Goal: Task Accomplishment & Management: Manage account settings

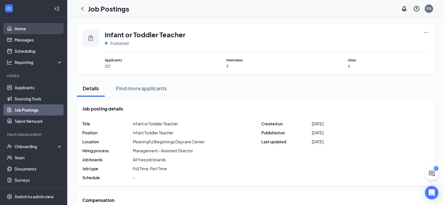
click at [29, 32] on link "Home" at bounding box center [39, 28] width 48 height 11
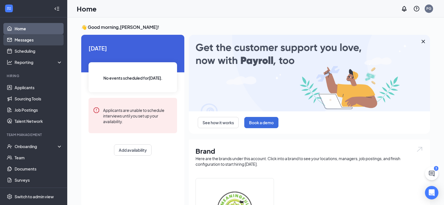
click at [28, 45] on link "Messages" at bounding box center [39, 39] width 48 height 11
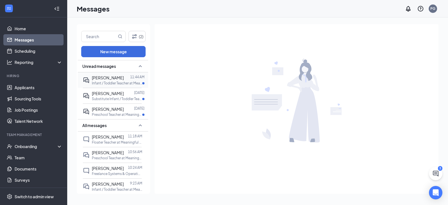
click at [94, 78] on span "[PERSON_NAME]" at bounding box center [108, 77] width 32 height 5
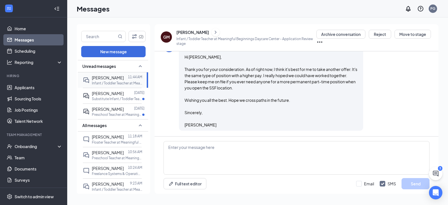
scroll to position [692, 0]
click at [206, 71] on span "Hi [PERSON_NAME], Thank you for your consideration. As of right now, I think it…" at bounding box center [271, 90] width 173 height 73
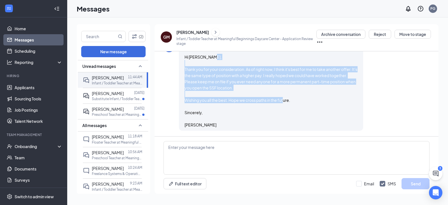
drag, startPoint x: 206, startPoint y: 71, endPoint x: 295, endPoint y: 101, distance: 93.8
click at [295, 101] on div "Hi [PERSON_NAME], Thank you for your consideration. As of right now, I think it…" at bounding box center [271, 91] width 173 height 74
copy span "Thank you for your consideration. As of right now, I think it's best for me to …"
click at [236, 92] on div "Hi [PERSON_NAME], Thank you for your consideration. As of right now, I think it…" at bounding box center [271, 91] width 173 height 74
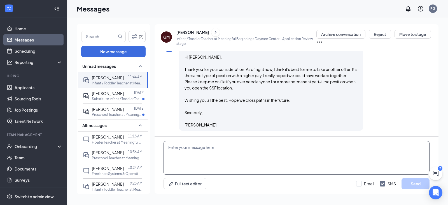
click at [188, 150] on textarea at bounding box center [297, 158] width 266 height 34
paste textarea "Thank you for letting me know, and congratulations on your new opportunity! Whi…"
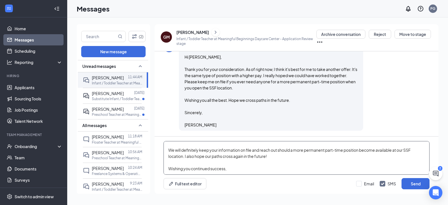
scroll to position [34, 0]
click at [231, 171] on textarea "Hi [PERSON_NAME], Thank you for letting me know, and congratulations on your ne…" at bounding box center [297, 158] width 266 height 34
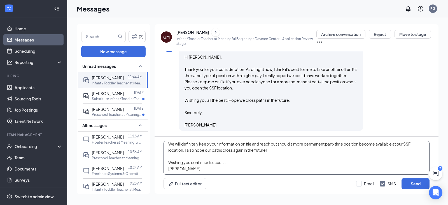
click at [410, 144] on textarea "Hi [PERSON_NAME], Thank you for letting me know, and congratulations on your ne…" at bounding box center [297, 158] width 266 height 34
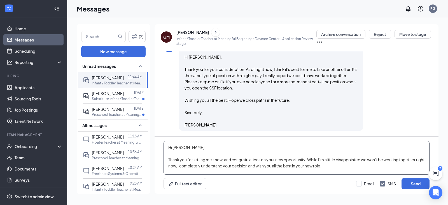
scroll to position [28, 0]
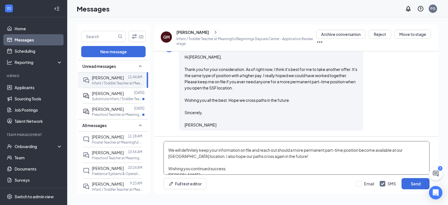
click at [412, 152] on textarea "Hi [PERSON_NAME], Thank you for letting me know, and congratulations on your ne…" at bounding box center [297, 158] width 266 height 34
click at [415, 151] on textarea "Hi [PERSON_NAME], Thank you for letting me know, and congratulations on your ne…" at bounding box center [297, 158] width 266 height 34
click at [211, 162] on textarea "Hi [PERSON_NAME], Thank you for letting me know, and congratulations on your ne…" at bounding box center [297, 158] width 266 height 34
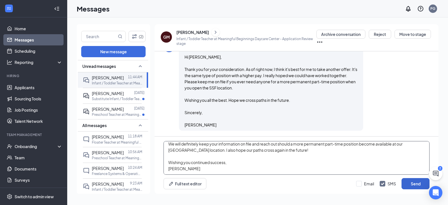
type textarea "Hi [PERSON_NAME], Thank you for letting me know, and congratulations on your ne…"
click at [418, 182] on button "Send" at bounding box center [416, 183] width 28 height 11
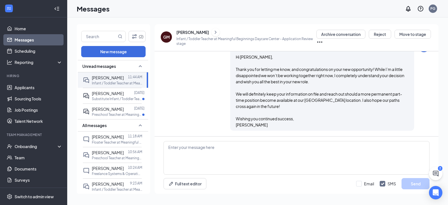
scroll to position [790, 0]
click at [37, 29] on link "Home" at bounding box center [39, 28] width 48 height 11
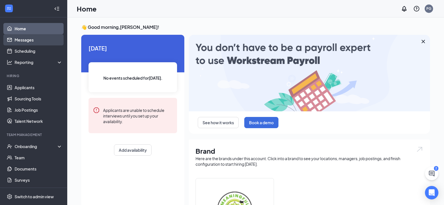
click at [23, 41] on link "Messages" at bounding box center [39, 39] width 48 height 11
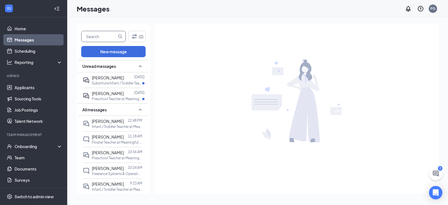
click at [110, 38] on input "text" at bounding box center [99, 36] width 35 height 11
type input "[PERSON_NAME]"
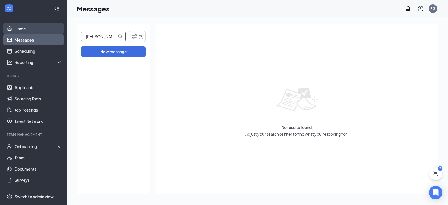
click at [43, 29] on link "Home" at bounding box center [39, 28] width 48 height 11
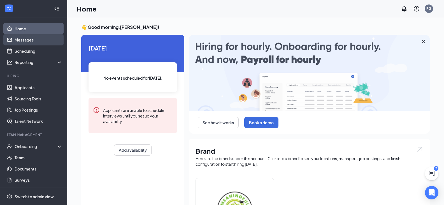
click at [22, 38] on link "Messages" at bounding box center [39, 39] width 48 height 11
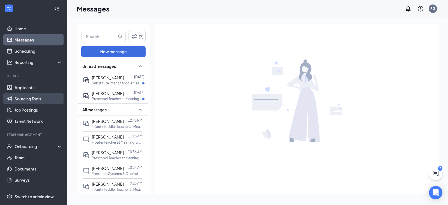
click at [24, 100] on link "Sourcing Tools" at bounding box center [39, 98] width 48 height 11
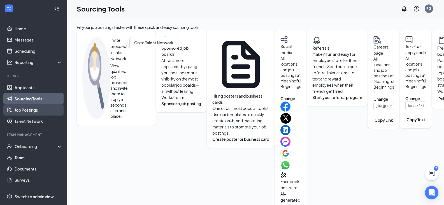
click at [22, 111] on link "Job Postings" at bounding box center [39, 109] width 48 height 11
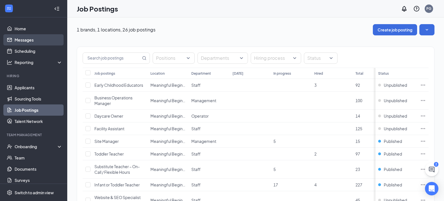
click at [32, 43] on link "Messages" at bounding box center [39, 39] width 48 height 11
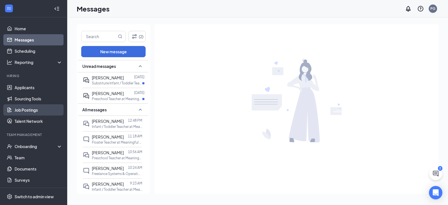
click at [38, 111] on link "Job Postings" at bounding box center [39, 109] width 48 height 11
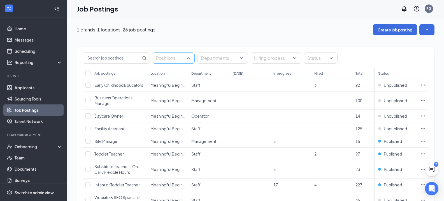
click at [177, 62] on div at bounding box center [171, 58] width 34 height 9
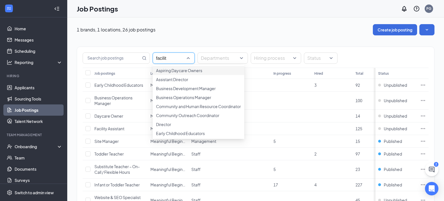
type input "facility"
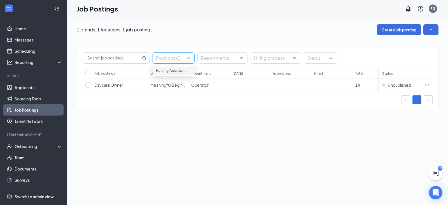
click at [176, 73] on span "Facility Assistant" at bounding box center [171, 70] width 30 height 5
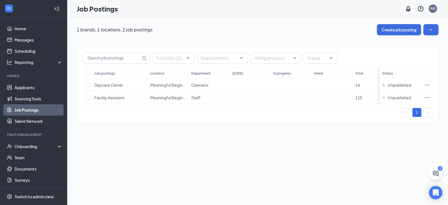
click at [157, 128] on div "Positions (2) Departments Hiring process Status Job postings Location Departmen…" at bounding box center [258, 81] width 362 height 93
click at [169, 59] on div at bounding box center [171, 58] width 34 height 9
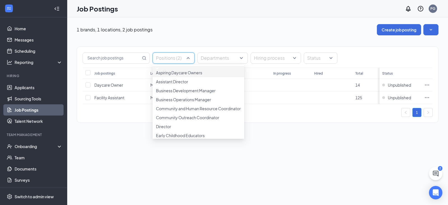
click at [174, 70] on div "Aspiring Daycare Owners" at bounding box center [199, 71] width 92 height 11
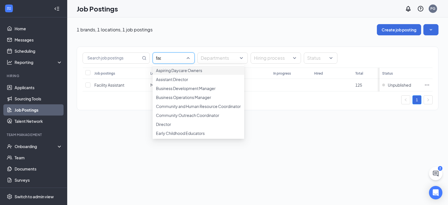
type input "faci"
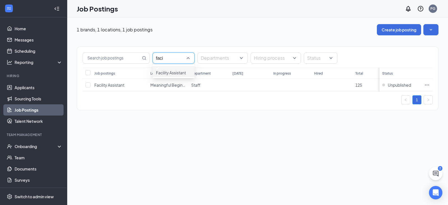
click at [164, 72] on div "Facility Assistant" at bounding box center [173, 71] width 35 height 8
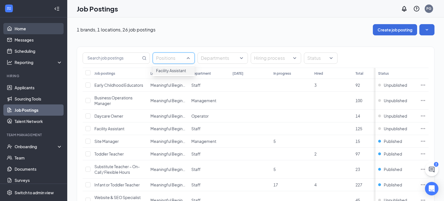
click at [32, 29] on link "Home" at bounding box center [39, 28] width 48 height 11
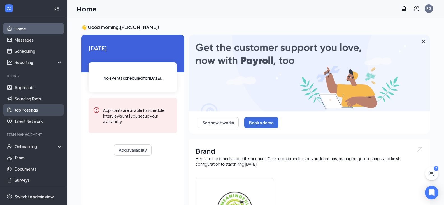
click at [32, 107] on link "Job Postings" at bounding box center [39, 109] width 48 height 11
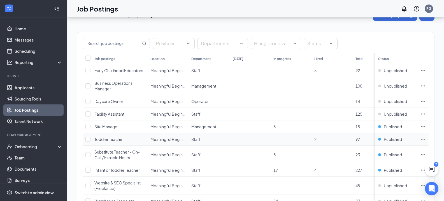
scroll to position [28, 0]
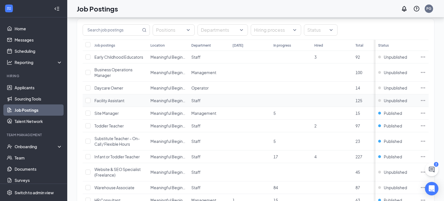
click at [89, 103] on td at bounding box center [87, 100] width 9 height 13
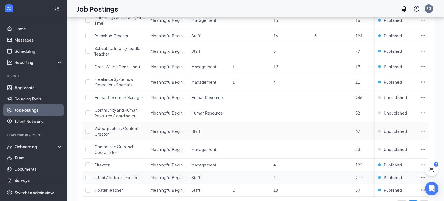
scroll to position [280, 0]
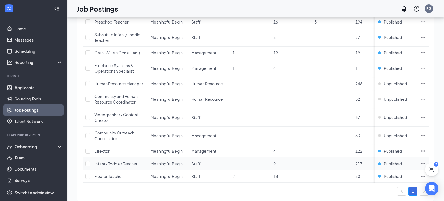
click at [121, 164] on span "Infant / Toddler Teacher" at bounding box center [115, 163] width 43 height 5
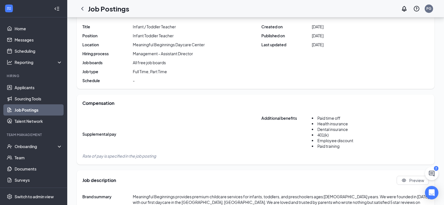
scroll to position [84, 0]
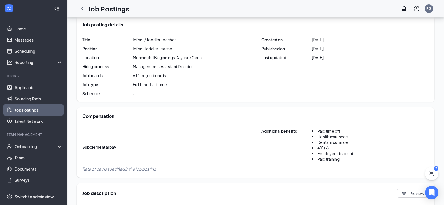
click at [324, 40] on span "[DATE]" at bounding box center [318, 40] width 12 height 6
copy span "[DATE]"
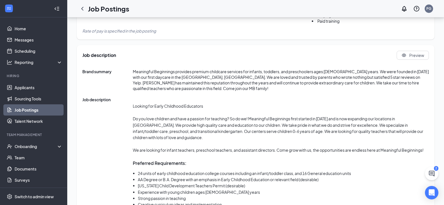
scroll to position [224, 0]
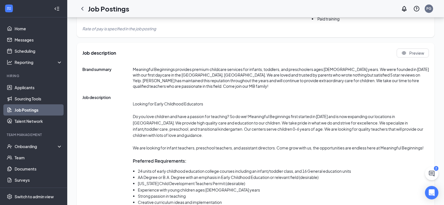
click at [141, 104] on p "Looking for Early Childhood Educators" at bounding box center [281, 104] width 296 height 6
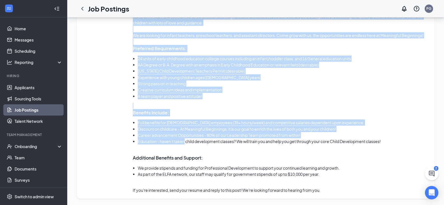
scroll to position [337, 0]
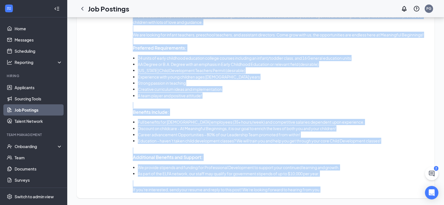
drag, startPoint x: 141, startPoint y: 104, endPoint x: 325, endPoint y: 188, distance: 202.3
click at [325, 188] on div "Looking for Early Childhood Educators Do you love children and have a passion f…" at bounding box center [281, 87] width 296 height 211
copy body "Looking for Early Childhood Educators Do you love children and have a passion f…"
click at [289, 100] on div "Looking for Early Childhood Educators Do you love children and have a passion f…" at bounding box center [281, 87] width 296 height 211
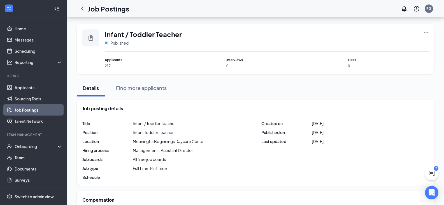
scroll to position [0, 0]
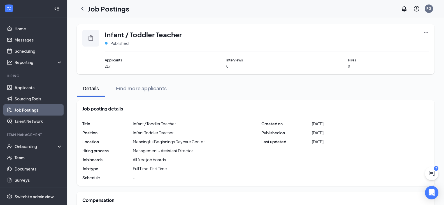
click at [424, 34] on icon "Ellipses" at bounding box center [426, 33] width 6 height 6
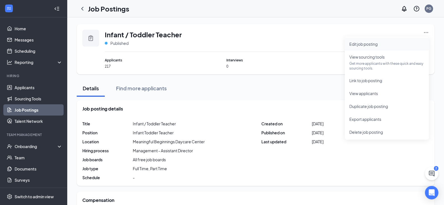
click at [380, 42] on span "Edit job posting" at bounding box center [386, 44] width 75 height 6
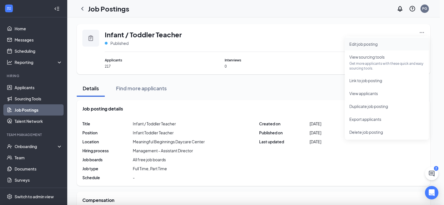
type input "Infant / Toddler Teacher"
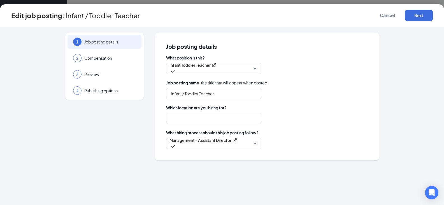
type input "Meaningful Beginnings Daycare Center"
click at [422, 16] on button "Next" at bounding box center [419, 15] width 28 height 11
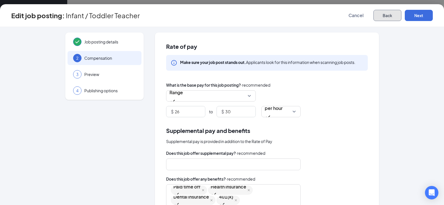
click at [389, 15] on button "Back" at bounding box center [387, 15] width 28 height 11
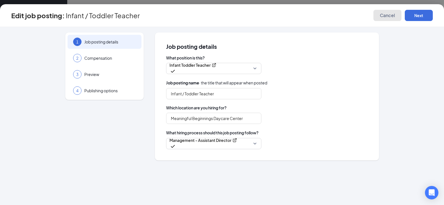
click at [384, 12] on button "Cancel" at bounding box center [387, 15] width 28 height 11
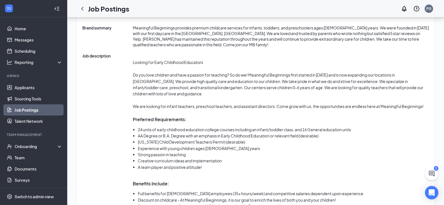
scroll to position [337, 0]
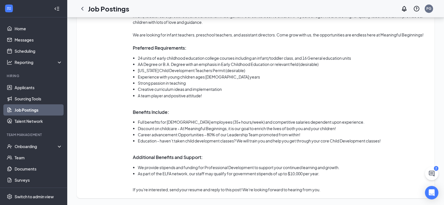
click at [15, 109] on link "Job Postings" at bounding box center [39, 109] width 48 height 11
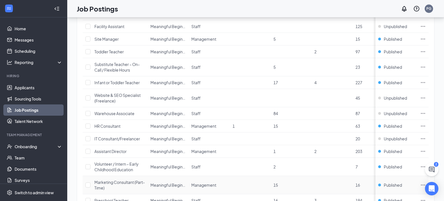
scroll to position [101, 0]
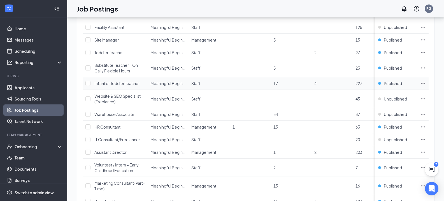
click at [128, 85] on span "Infant or Toddler Teacher" at bounding box center [116, 83] width 45 height 5
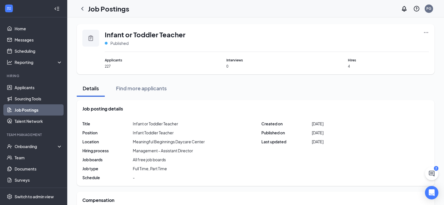
click at [427, 31] on icon "Ellipses" at bounding box center [426, 33] width 6 height 6
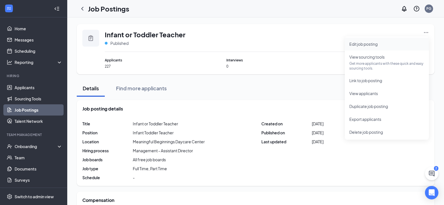
click at [358, 47] on li "Edit job posting" at bounding box center [387, 44] width 84 height 13
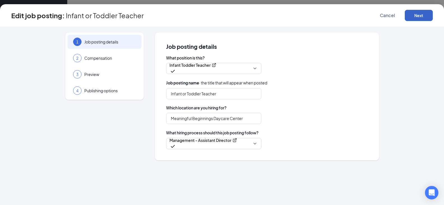
click at [413, 12] on button "Next" at bounding box center [419, 15] width 28 height 11
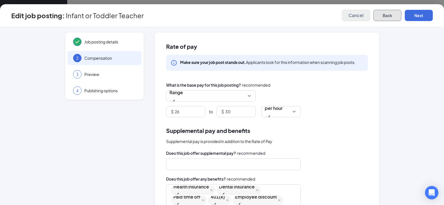
click at [395, 14] on button "Back" at bounding box center [387, 15] width 28 height 11
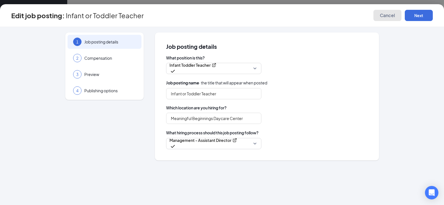
click at [395, 15] on span "Cancel" at bounding box center [387, 16] width 15 height 6
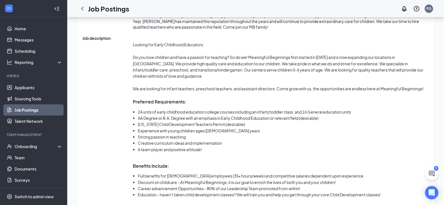
scroll to position [337, 0]
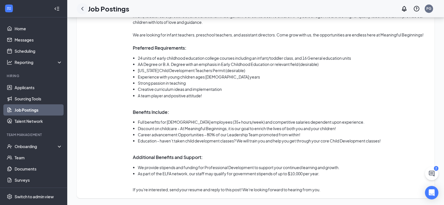
click at [86, 10] on div at bounding box center [82, 8] width 11 height 11
click at [22, 108] on link "Job Postings" at bounding box center [39, 109] width 48 height 11
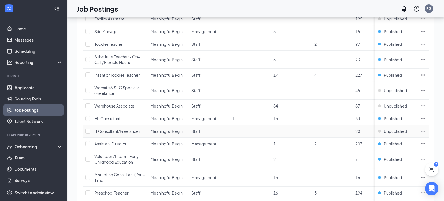
scroll to position [101, 0]
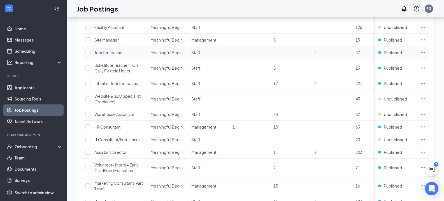
click at [109, 52] on span "Toddler Teacher" at bounding box center [108, 52] width 29 height 5
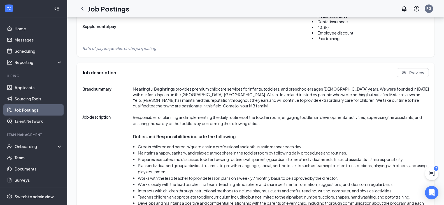
scroll to position [213, 0]
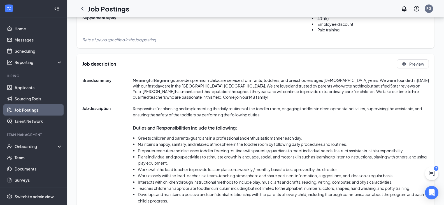
click at [141, 108] on p "Responsible for planning and implementing the daily routines of the toddler roo…" at bounding box center [281, 111] width 296 height 13
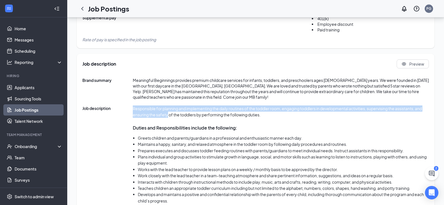
drag, startPoint x: 141, startPoint y: 108, endPoint x: 165, endPoint y: 117, distance: 26.2
click at [165, 117] on p "Responsible for planning and implementing the daily routines of the toddler roo…" at bounding box center [281, 111] width 296 height 13
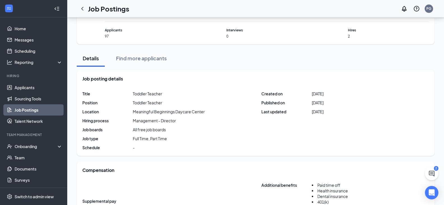
scroll to position [17, 0]
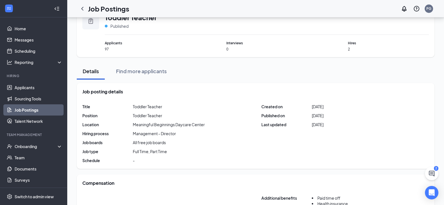
drag, startPoint x: 311, startPoint y: 104, endPoint x: 314, endPoint y: 104, distance: 3.1
click at [311, 104] on div "Created on [DATE]" at bounding box center [292, 107] width 62 height 6
click at [314, 104] on span "[DATE]" at bounding box center [318, 107] width 12 height 6
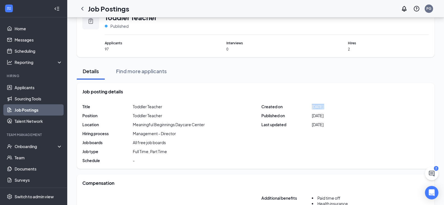
copy span "[DATE]"
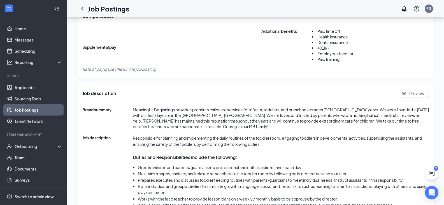
scroll to position [185, 0]
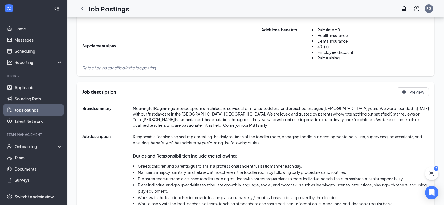
click at [139, 138] on p "Responsible for planning and implementing the daily routines of the toddler roo…" at bounding box center [281, 139] width 296 height 13
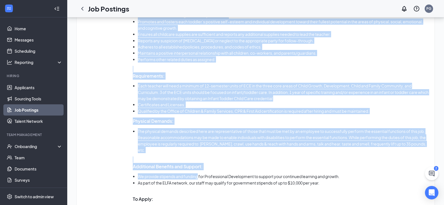
scroll to position [540, 0]
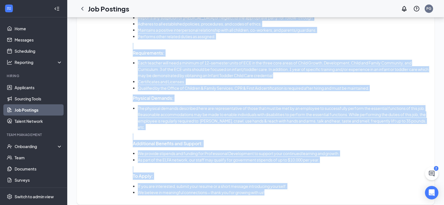
drag, startPoint x: 139, startPoint y: 138, endPoint x: 272, endPoint y: 187, distance: 141.4
copy body "Responsible for planning and implementing the daily routines of the toddler roo…"
click at [375, 25] on li "Adheres to all established policies, procedures, and codes of ethics." at bounding box center [283, 24] width 291 height 6
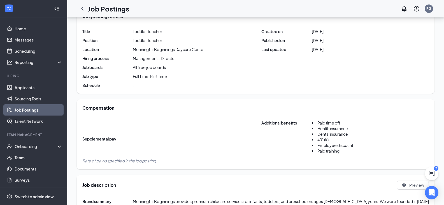
click at [390, 82] on div "Title Toddler Teacher Position Toddler Teacher Location Meaningful Beginnings D…" at bounding box center [255, 58] width 347 height 59
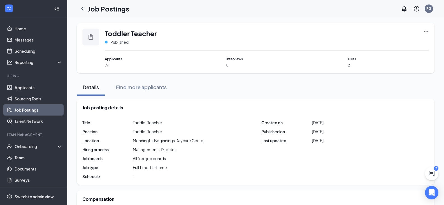
scroll to position [0, 0]
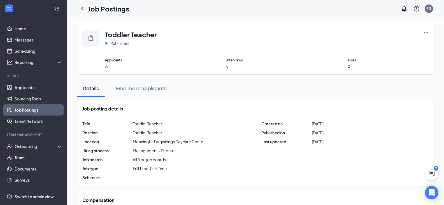
click at [427, 32] on icon "Ellipses" at bounding box center [426, 33] width 6 height 6
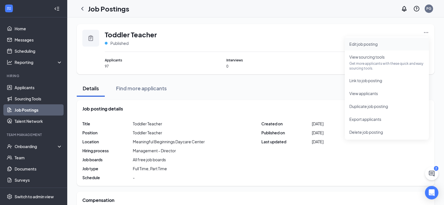
click at [368, 45] on span "Edit job posting" at bounding box center [363, 43] width 28 height 5
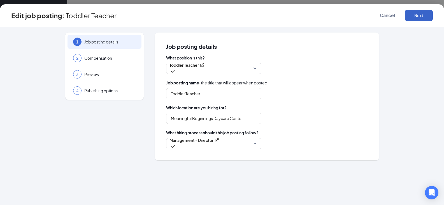
click at [412, 14] on button "Next" at bounding box center [419, 15] width 28 height 11
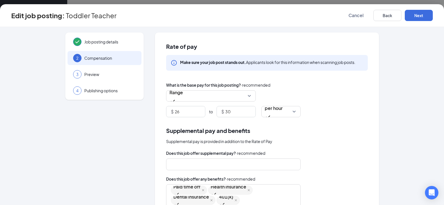
click at [373, 17] on div "Cancel Back Next" at bounding box center [387, 15] width 91 height 11
click at [378, 17] on button "Back" at bounding box center [387, 15] width 28 height 11
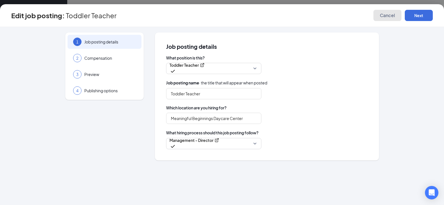
click at [379, 16] on button "Cancel" at bounding box center [387, 15] width 28 height 11
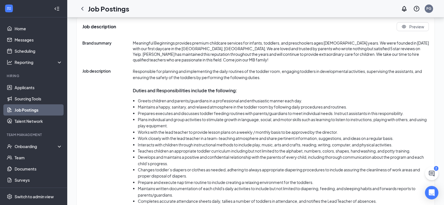
scroll to position [336, 0]
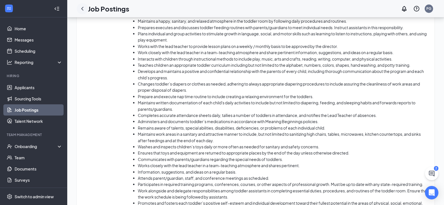
click at [80, 6] on icon "ChevronLeft" at bounding box center [82, 8] width 7 height 7
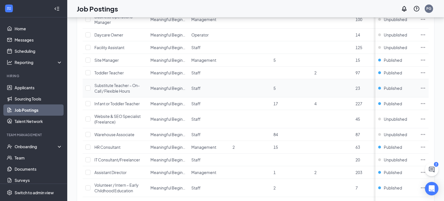
scroll to position [101, 0]
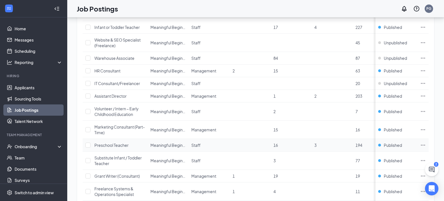
click at [114, 147] on span "Preschool Teacher" at bounding box center [111, 144] width 34 height 5
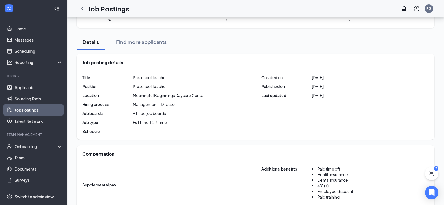
scroll to position [45, 0]
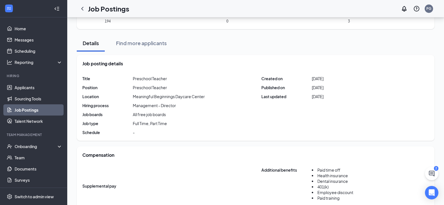
click at [315, 77] on span "[DATE]" at bounding box center [318, 79] width 12 height 6
copy span "[DATE]"
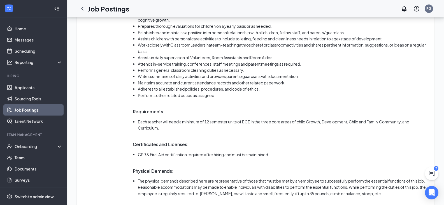
scroll to position [213, 0]
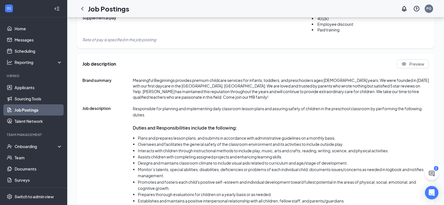
click at [140, 110] on p "Responsible for planning and implementing daily classroom lesson plans and assu…" at bounding box center [281, 111] width 296 height 13
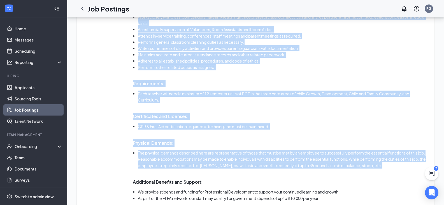
scroll to position [447, 0]
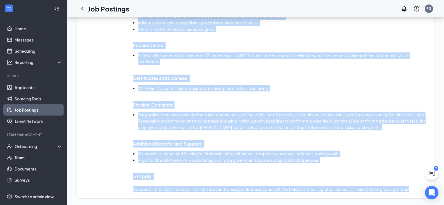
drag, startPoint x: 140, startPoint y: 110, endPoint x: 413, endPoint y: 193, distance: 285.3
click at [413, 193] on div "Job description Preview Brand summary Meaningful Beginnings provides premium ch…" at bounding box center [256, 9] width 358 height 378
copy body "Loremipsumd sit ametcons adi elitseddoeiu tempo incididun utlabo etdol mag aliq…"
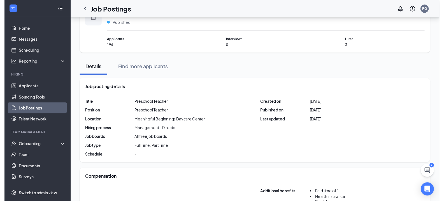
scroll to position [0, 0]
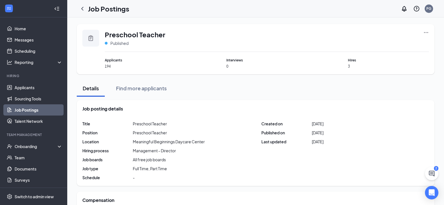
click at [427, 33] on icon "Ellipses" at bounding box center [426, 33] width 6 height 6
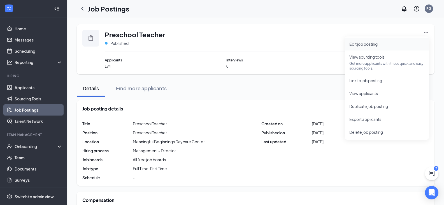
click at [371, 44] on span "Edit job posting" at bounding box center [363, 43] width 28 height 5
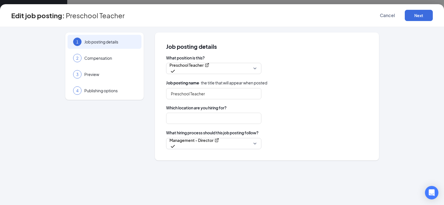
type input "Meaningful Beginnings Daycare Center"
click at [417, 14] on button "Next" at bounding box center [419, 15] width 28 height 11
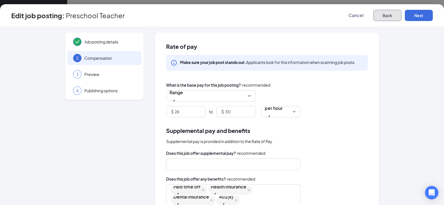
click at [394, 15] on button "Back" at bounding box center [387, 15] width 28 height 11
click at [364, 15] on span "Cancel" at bounding box center [355, 16] width 15 height 6
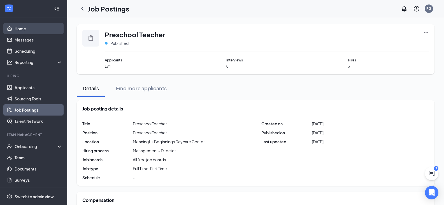
click at [36, 32] on link "Home" at bounding box center [39, 28] width 48 height 11
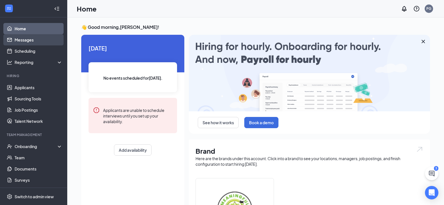
click at [37, 42] on link "Messages" at bounding box center [39, 39] width 48 height 11
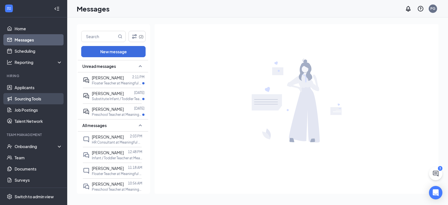
click at [25, 99] on link "Sourcing Tools" at bounding box center [39, 98] width 48 height 11
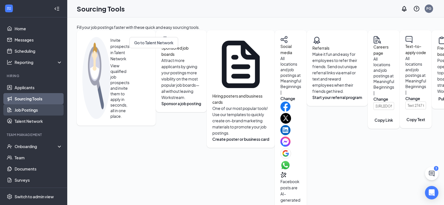
click at [30, 111] on link "Job Postings" at bounding box center [39, 109] width 48 height 11
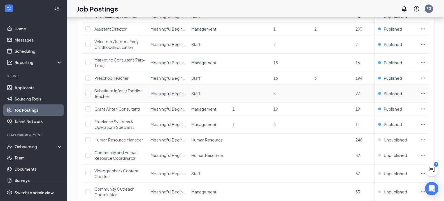
click at [115, 92] on span "Substitute Infant / Toddler Teacher" at bounding box center [117, 93] width 47 height 11
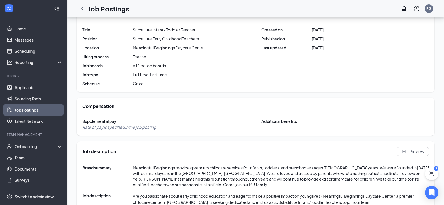
scroll to position [84, 0]
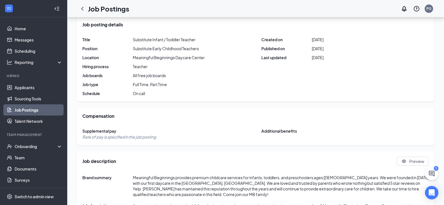
click at [316, 41] on span "[DATE]" at bounding box center [318, 40] width 12 height 6
copy span "[DATE]"
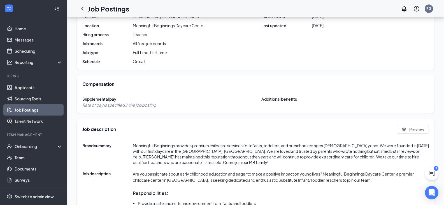
scroll to position [196, 0]
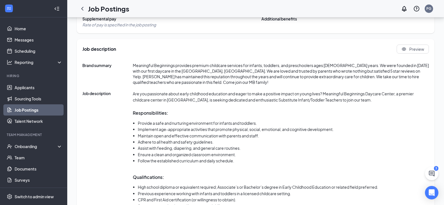
click at [139, 96] on p "Are you passionate about early childhood education and eager to make a positive…" at bounding box center [281, 96] width 296 height 13
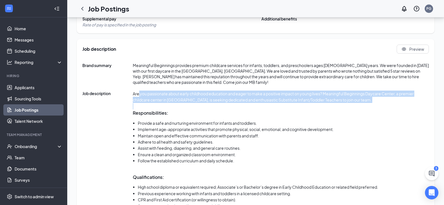
drag, startPoint x: 139, startPoint y: 96, endPoint x: 162, endPoint y: 105, distance: 25.1
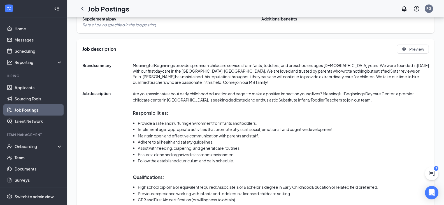
click at [136, 92] on p "Are you passionate about early childhood education and eager to make a positive…" at bounding box center [281, 96] width 296 height 13
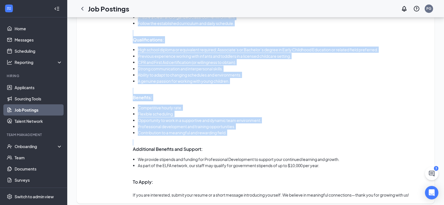
scroll to position [339, 0]
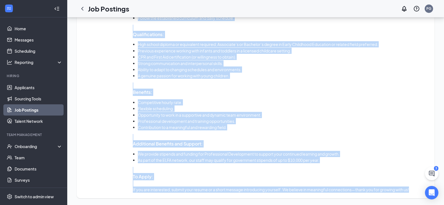
drag, startPoint x: 136, startPoint y: 92, endPoint x: 416, endPoint y: 196, distance: 298.5
click at [416, 196] on div "Job description Preview Brand summary Meaningful Beginnings provides premium ch…" at bounding box center [256, 47] width 358 height 302
copy body "Lor ips dolorsitam conse adipi elitseddo eiusmodte inc utlab et dolo m aliquaen…"
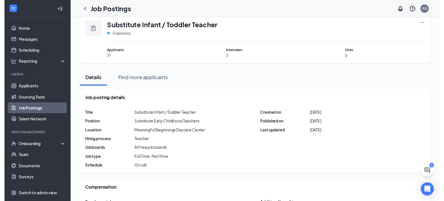
scroll to position [0, 0]
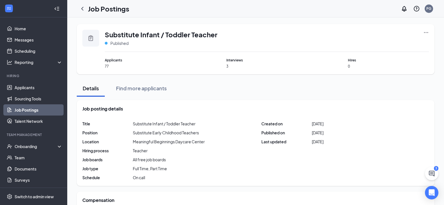
click at [425, 35] on icon "Ellipses" at bounding box center [426, 33] width 6 height 6
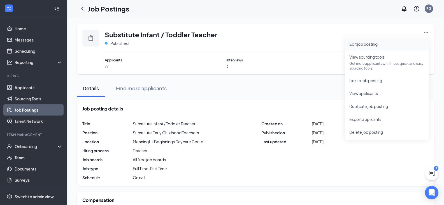
click at [375, 48] on li "Edit job posting" at bounding box center [387, 44] width 84 height 13
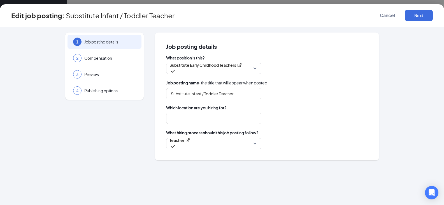
type input "Meaningful Beginnings Daycare Center"
click at [388, 17] on span "Cancel" at bounding box center [387, 16] width 15 height 6
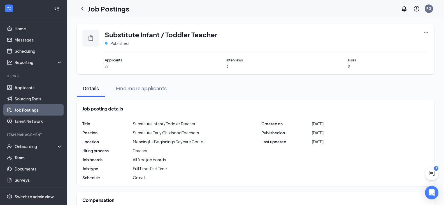
click at [424, 31] on icon "Ellipses" at bounding box center [426, 33] width 6 height 6
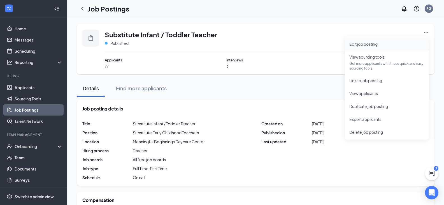
click at [380, 43] on span "Edit job posting" at bounding box center [386, 44] width 75 height 6
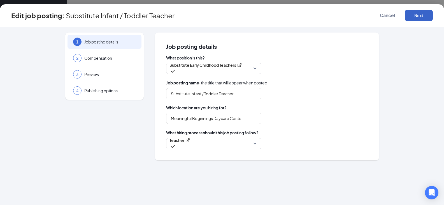
click at [419, 18] on button "Next" at bounding box center [419, 15] width 28 height 11
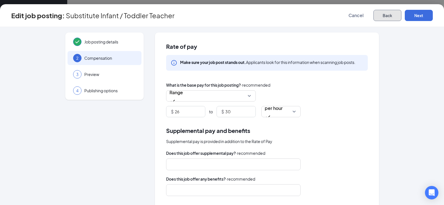
click at [400, 18] on button "Back" at bounding box center [387, 15] width 28 height 11
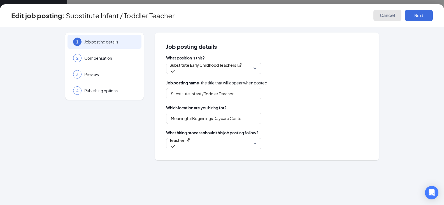
click at [382, 13] on span "Cancel" at bounding box center [387, 16] width 15 height 6
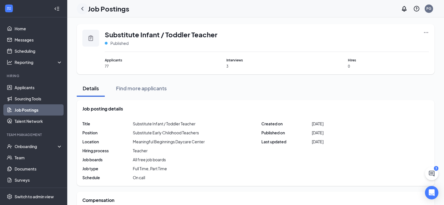
click at [82, 9] on icon "ChevronLeft" at bounding box center [82, 9] width 2 height 4
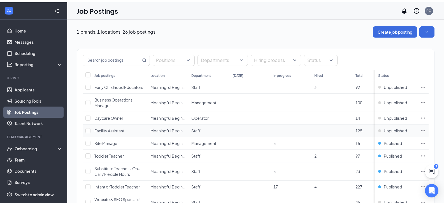
scroll to position [28, 0]
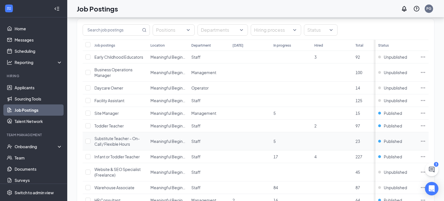
click at [116, 139] on span "Substitute Teacher – On-Call / Flexible Hours" at bounding box center [116, 141] width 45 height 11
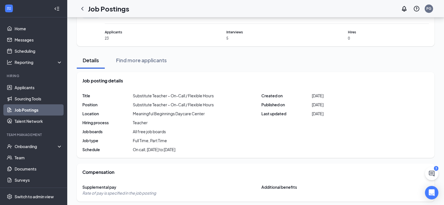
click at [318, 98] on span "[DATE]" at bounding box center [318, 96] width 12 height 6
copy span "[DATE]"
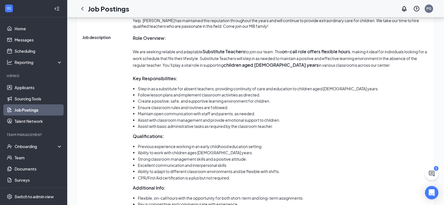
scroll to position [224, 0]
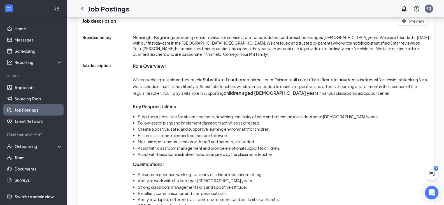
click at [148, 65] on strong "Role Overview:" at bounding box center [149, 66] width 33 height 6
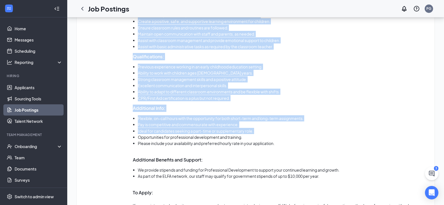
scroll to position [348, 0]
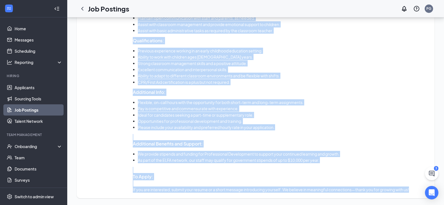
drag, startPoint x: 148, startPoint y: 65, endPoint x: 422, endPoint y: 190, distance: 301.0
click at [422, 190] on div "Role Overview: We are seeking reliable and adaptable Substitute Teachers to joi…" at bounding box center [281, 66] width 296 height 254
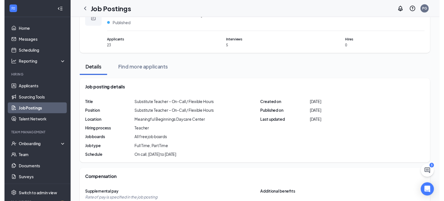
scroll to position [0, 0]
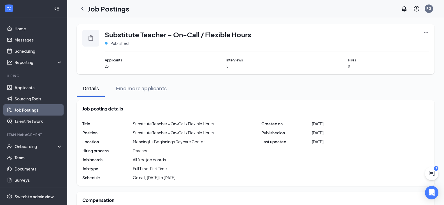
click at [428, 33] on icon "Ellipses" at bounding box center [426, 33] width 6 height 6
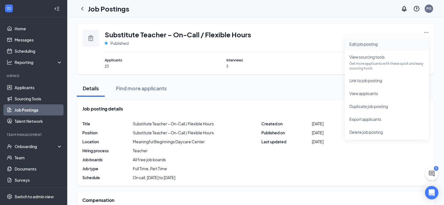
click at [373, 47] on li "Edit job posting" at bounding box center [387, 44] width 84 height 13
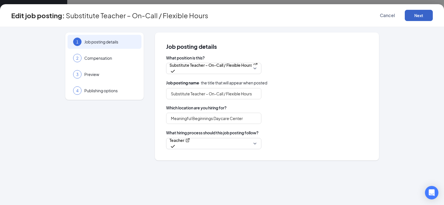
click at [421, 17] on button "Next" at bounding box center [419, 15] width 28 height 11
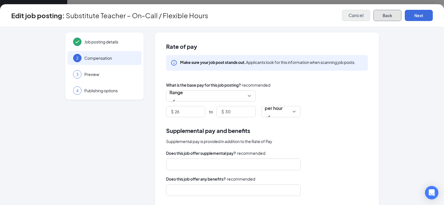
drag, startPoint x: 386, startPoint y: 18, endPoint x: 379, endPoint y: 18, distance: 6.4
click at [385, 18] on button "Back" at bounding box center [387, 15] width 28 height 11
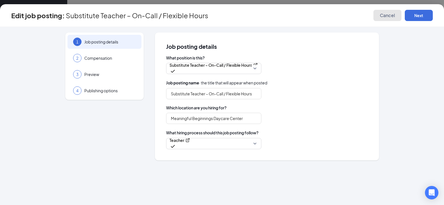
click at [379, 13] on button "Cancel" at bounding box center [387, 15] width 28 height 11
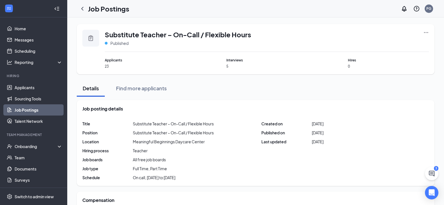
click at [84, 11] on icon "ChevronLeft" at bounding box center [82, 8] width 7 height 7
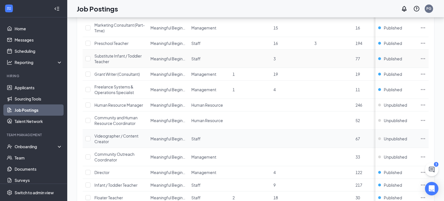
scroll to position [297, 0]
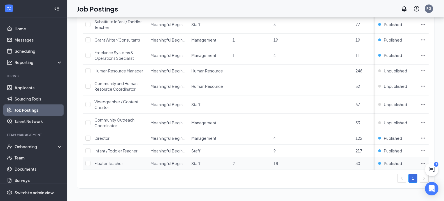
click at [110, 161] on span "Floater Teacher" at bounding box center [108, 163] width 29 height 5
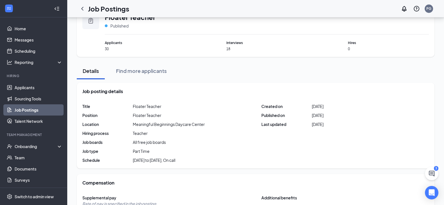
scroll to position [17, 0]
click at [324, 106] on span "[DATE]" at bounding box center [318, 107] width 12 height 6
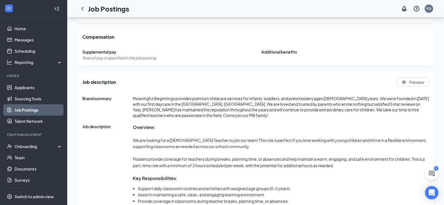
scroll to position [213, 0]
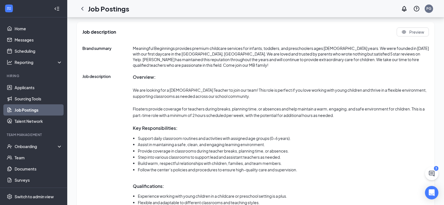
click at [138, 78] on strong "Overview:" at bounding box center [144, 77] width 23 height 6
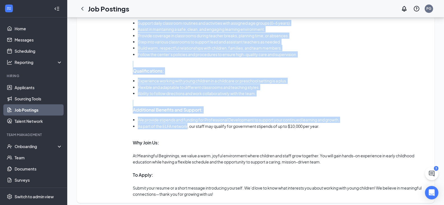
scroll to position [333, 0]
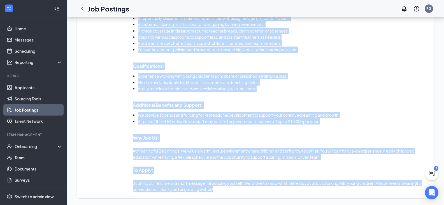
drag, startPoint x: 138, startPoint y: 78, endPoint x: 228, endPoint y: 187, distance: 141.8
click at [228, 187] on div "Overview: We are looking for a [DEMOGRAPHIC_DATA] Teacher to join our team! Thi…" at bounding box center [281, 73] width 296 height 239
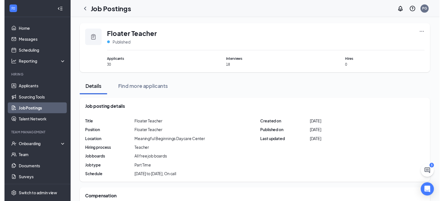
scroll to position [0, 0]
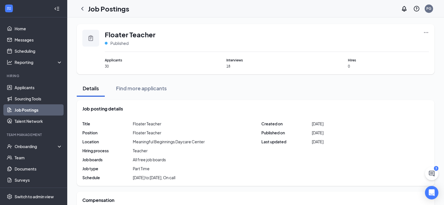
click at [424, 33] on icon "Ellipses" at bounding box center [426, 33] width 6 height 6
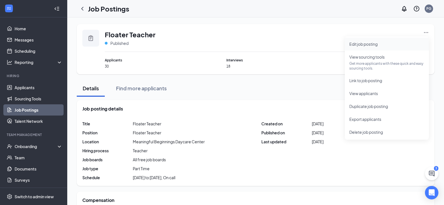
click at [373, 46] on span "Edit job posting" at bounding box center [363, 43] width 28 height 5
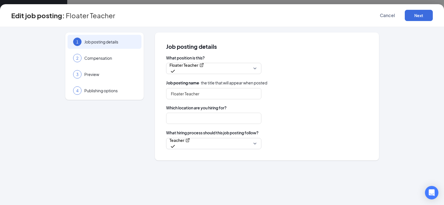
type input "Meaningful Beginnings Daycare Center"
click at [416, 15] on button "Next" at bounding box center [419, 15] width 28 height 11
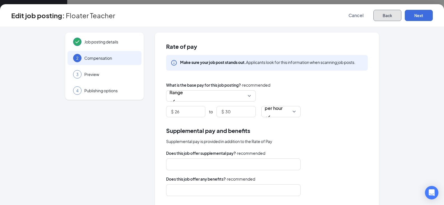
click at [389, 16] on button "Back" at bounding box center [387, 15] width 28 height 11
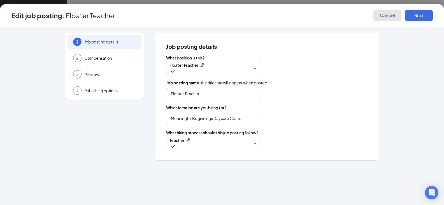
click at [389, 16] on span "Cancel" at bounding box center [387, 16] width 15 height 6
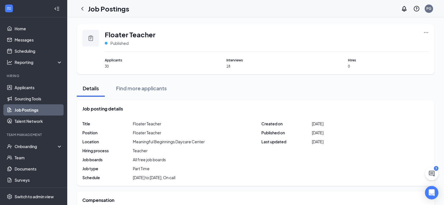
click at [83, 11] on icon "ChevronLeft" at bounding box center [82, 8] width 7 height 7
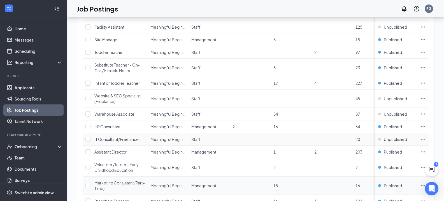
scroll to position [101, 0]
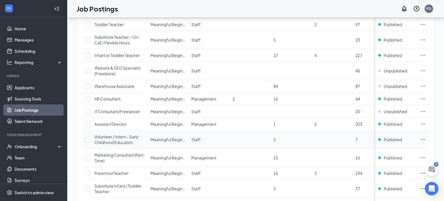
click at [117, 139] on span "Volunteer / Intern – Early Childhood Education" at bounding box center [116, 139] width 44 height 11
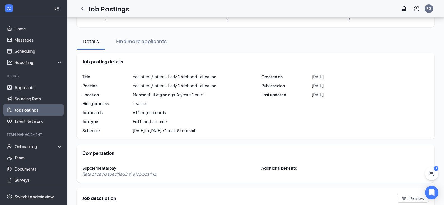
scroll to position [45, 0]
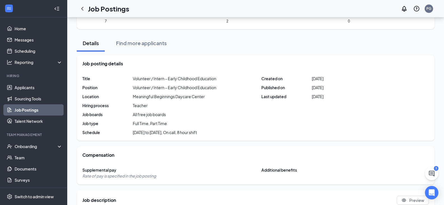
click at [322, 80] on span "[DATE]" at bounding box center [318, 79] width 12 height 6
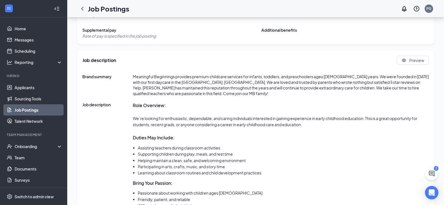
scroll to position [185, 0]
click at [139, 105] on strong "Role Overview:" at bounding box center [149, 105] width 33 height 6
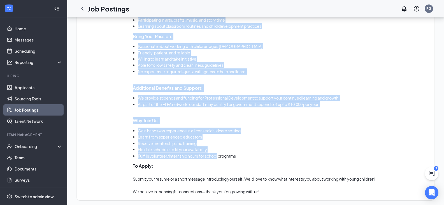
scroll to position [333, 0]
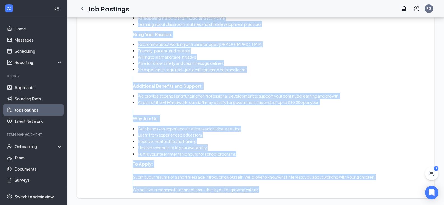
drag, startPoint x: 139, startPoint y: 105, endPoint x: 264, endPoint y: 189, distance: 151.3
click at [264, 189] on div "Role Overview: We’re looking for enthusiastic, dependable, and caring individua…" at bounding box center [281, 72] width 296 height 239
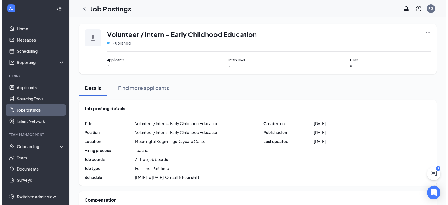
scroll to position [0, 0]
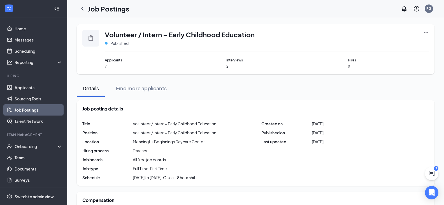
click at [425, 31] on icon "Ellipses" at bounding box center [426, 33] width 6 height 6
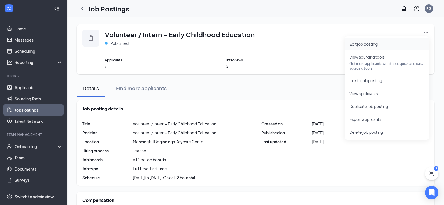
click at [368, 46] on span "Edit job posting" at bounding box center [363, 43] width 28 height 5
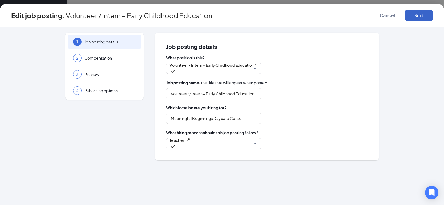
click at [412, 16] on button "Next" at bounding box center [419, 15] width 28 height 11
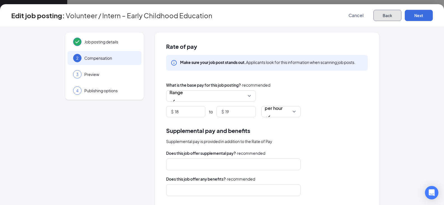
click at [390, 15] on button "Back" at bounding box center [387, 15] width 28 height 11
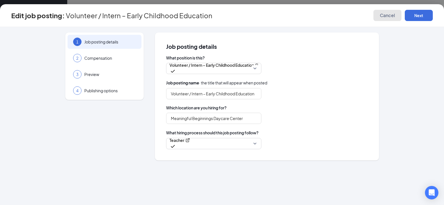
click at [389, 16] on span "Cancel" at bounding box center [387, 16] width 15 height 6
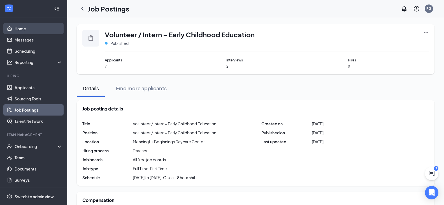
click at [35, 27] on link "Home" at bounding box center [39, 28] width 48 height 11
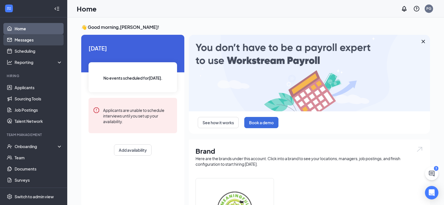
click at [31, 39] on link "Messages" at bounding box center [39, 39] width 48 height 11
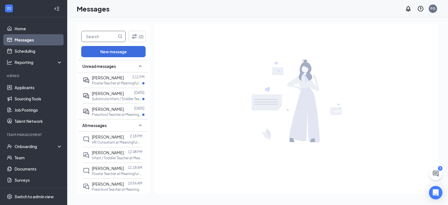
click at [106, 38] on input "text" at bounding box center [99, 36] width 35 height 11
type input "[PERSON_NAME]"
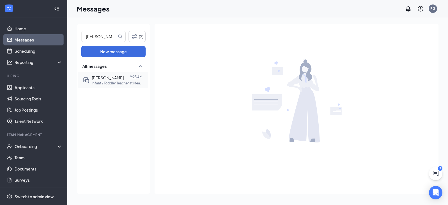
click at [124, 78] on div at bounding box center [127, 78] width 6 height 6
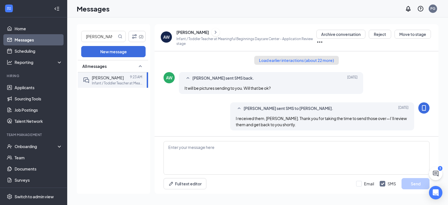
click at [275, 62] on button "Load earlier interactions (about 22 more)" at bounding box center [296, 60] width 85 height 9
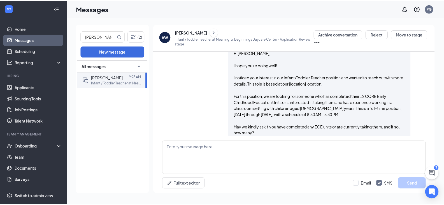
scroll to position [252, 0]
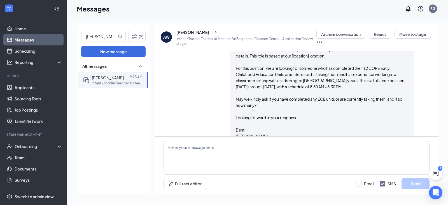
drag, startPoint x: 304, startPoint y: 67, endPoint x: 305, endPoint y: 71, distance: 4.1
click at [305, 163] on div "Hi [PERSON_NAME], thank you for texting me back. I am thrilled to answer any qu…" at bounding box center [271, 181] width 173 height 37
click at [25, 32] on link "Home" at bounding box center [39, 28] width 48 height 11
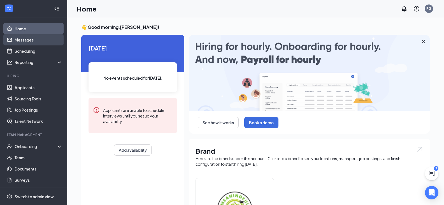
click at [29, 38] on link "Messages" at bounding box center [39, 39] width 48 height 11
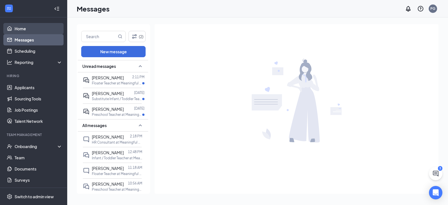
click at [31, 27] on link "Home" at bounding box center [39, 28] width 48 height 11
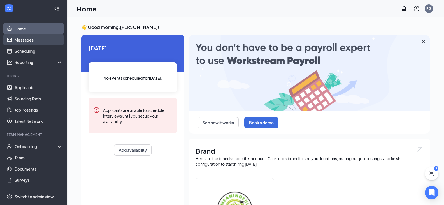
click at [34, 37] on link "Messages" at bounding box center [39, 39] width 48 height 11
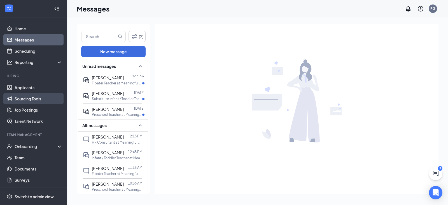
click at [33, 101] on link "Sourcing Tools" at bounding box center [39, 98] width 48 height 11
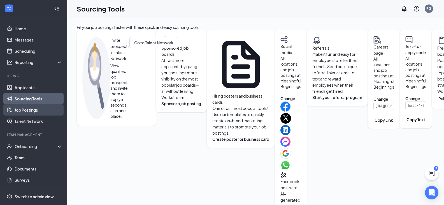
click at [33, 107] on link "Job Postings" at bounding box center [39, 109] width 48 height 11
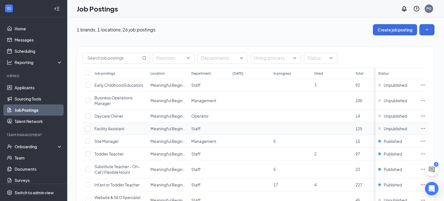
click at [107, 129] on span "Facility Assistant" at bounding box center [109, 128] width 30 height 5
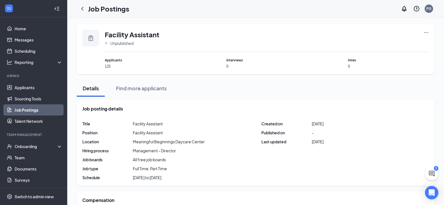
click at [320, 122] on span "[DATE]" at bounding box center [318, 124] width 12 height 6
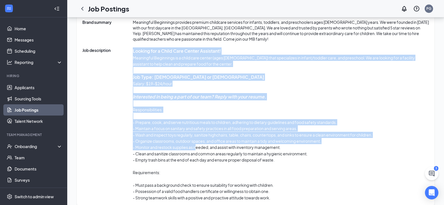
scroll to position [247, 0]
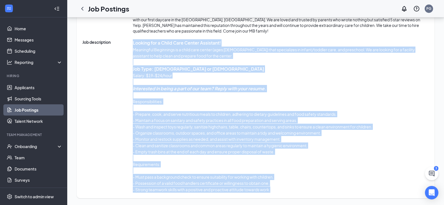
drag, startPoint x: 132, startPoint y: 123, endPoint x: 295, endPoint y: 197, distance: 179.6
click at [295, 197] on div "Job description Preview Brand summary Meaningful Beginnings provides premium ch…" at bounding box center [256, 93] width 358 height 210
click at [15, 27] on link "Home" at bounding box center [39, 28] width 48 height 11
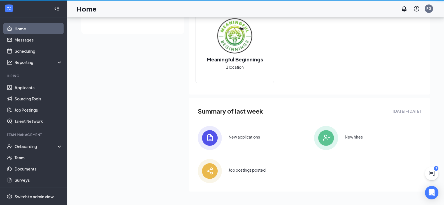
scroll to position [173, 0]
